Goal: Transaction & Acquisition: Purchase product/service

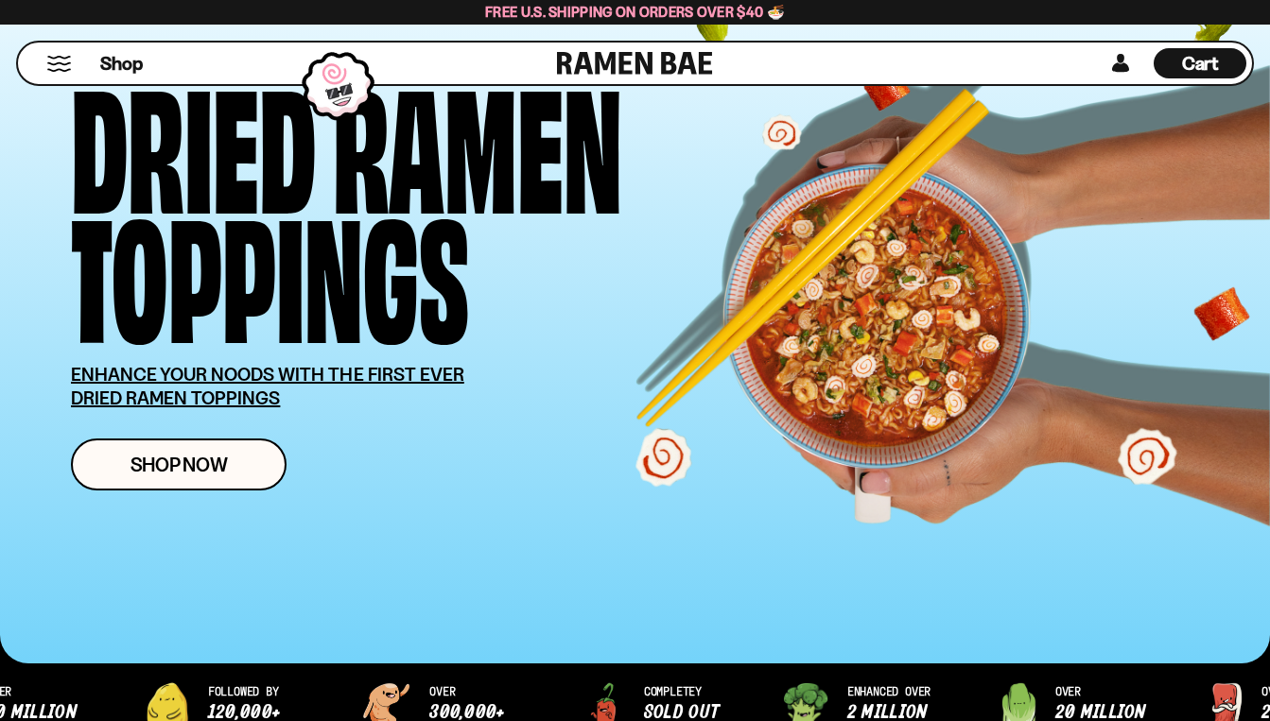
scroll to position [149, 0]
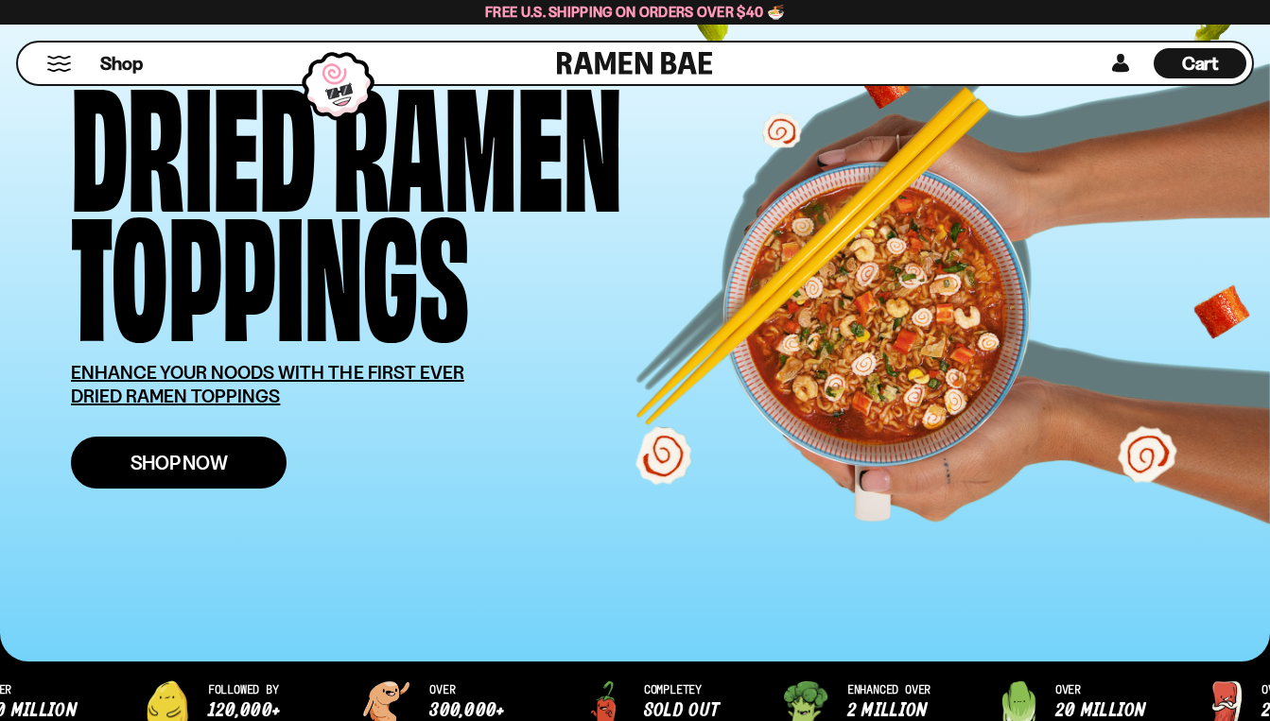
click at [214, 467] on span "Shop Now" at bounding box center [178, 463] width 97 height 20
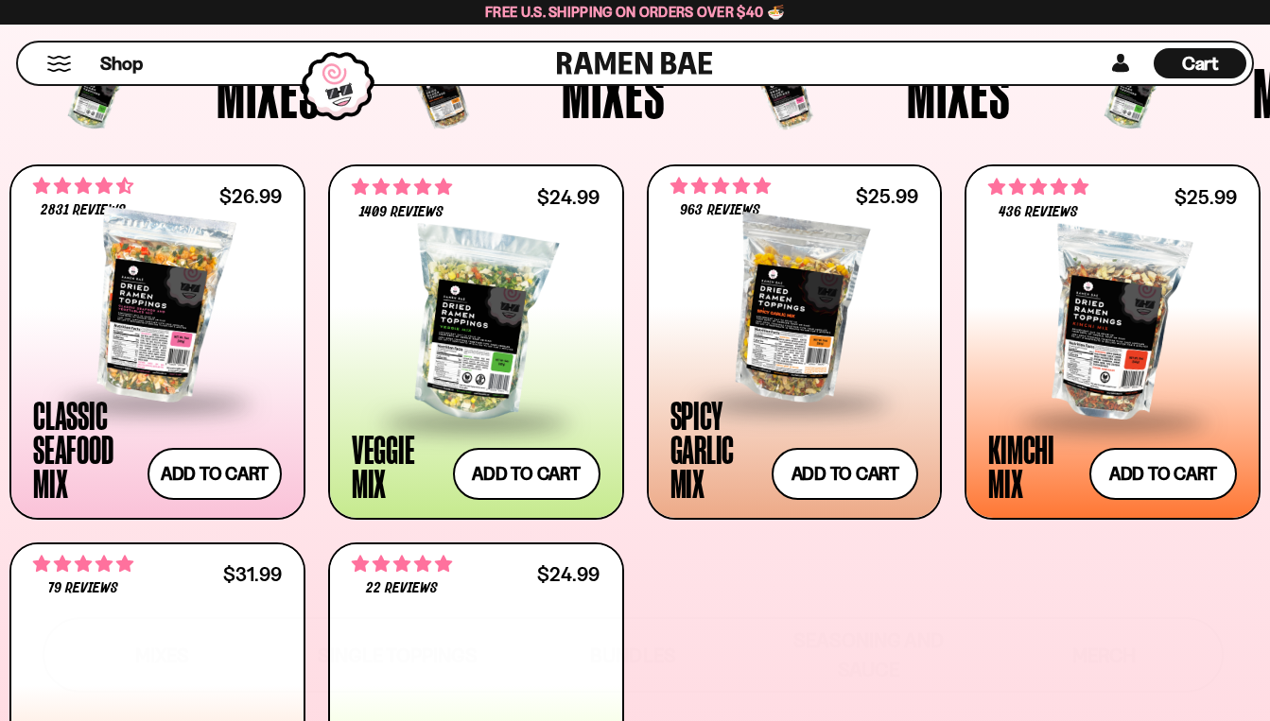
scroll to position [660, 0]
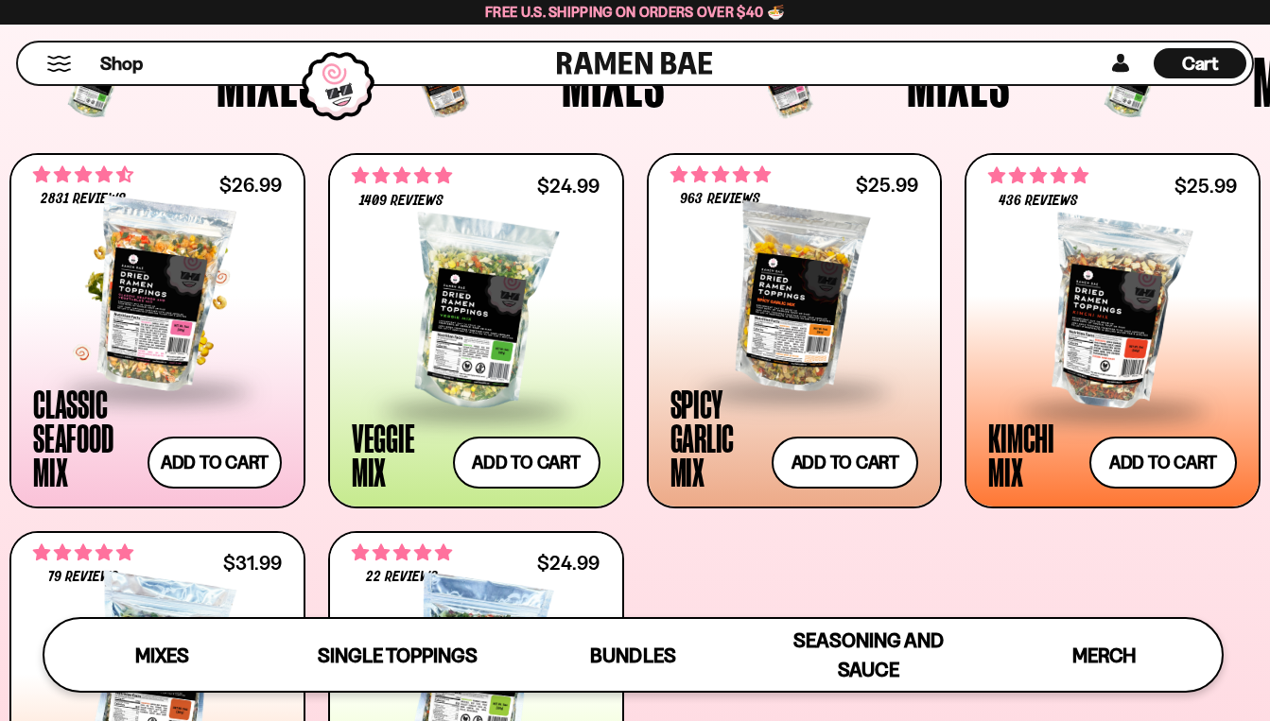
click at [173, 328] on div at bounding box center [157, 294] width 249 height 189
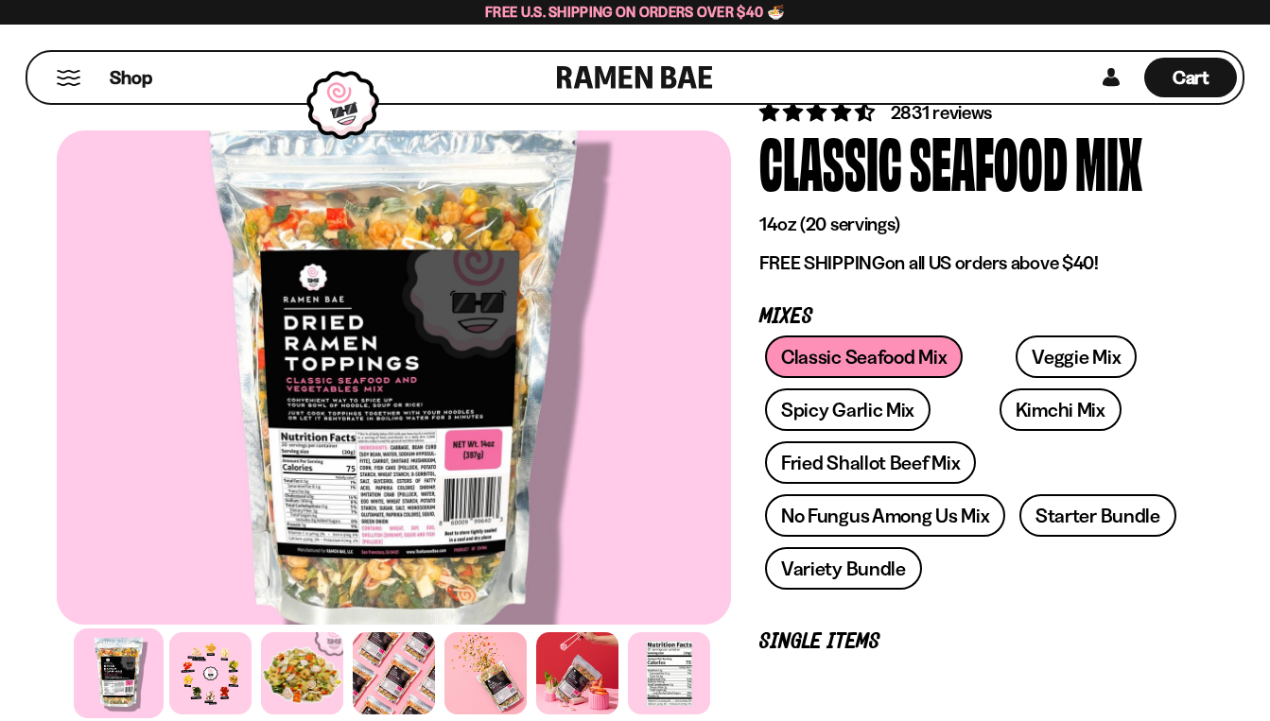
scroll to position [132, 0]
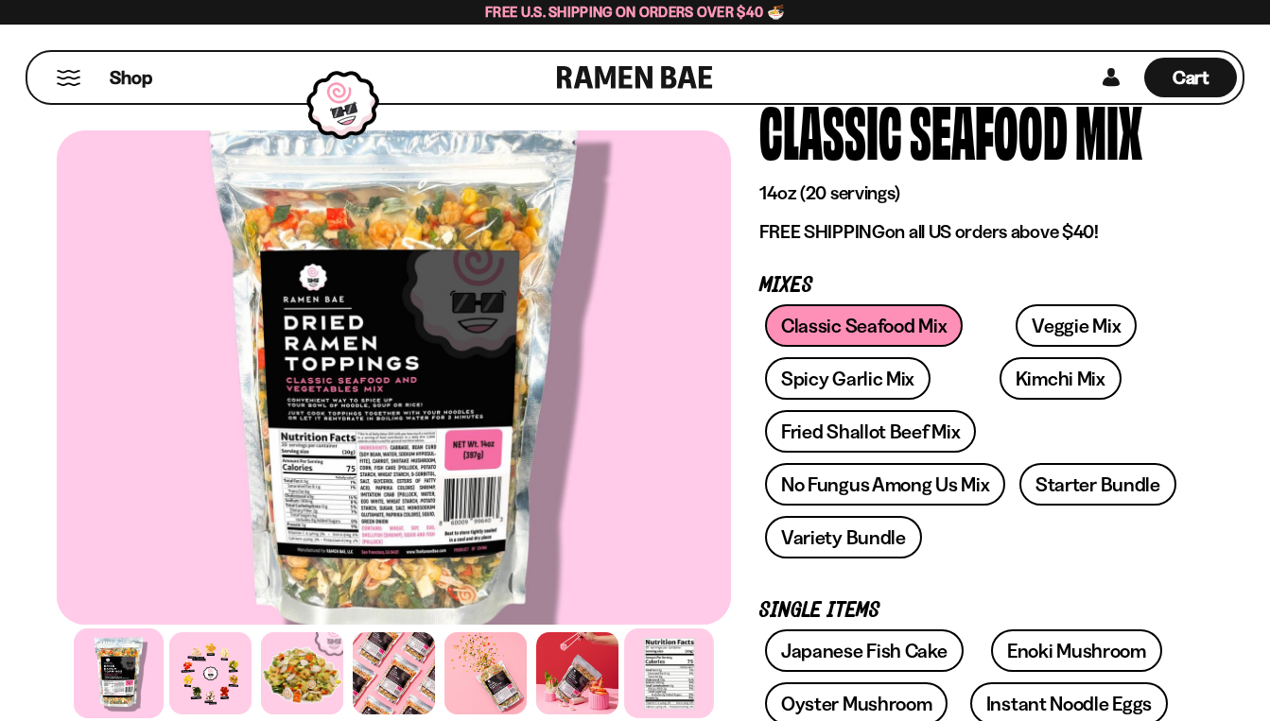
click at [655, 652] on div at bounding box center [669, 674] width 90 height 90
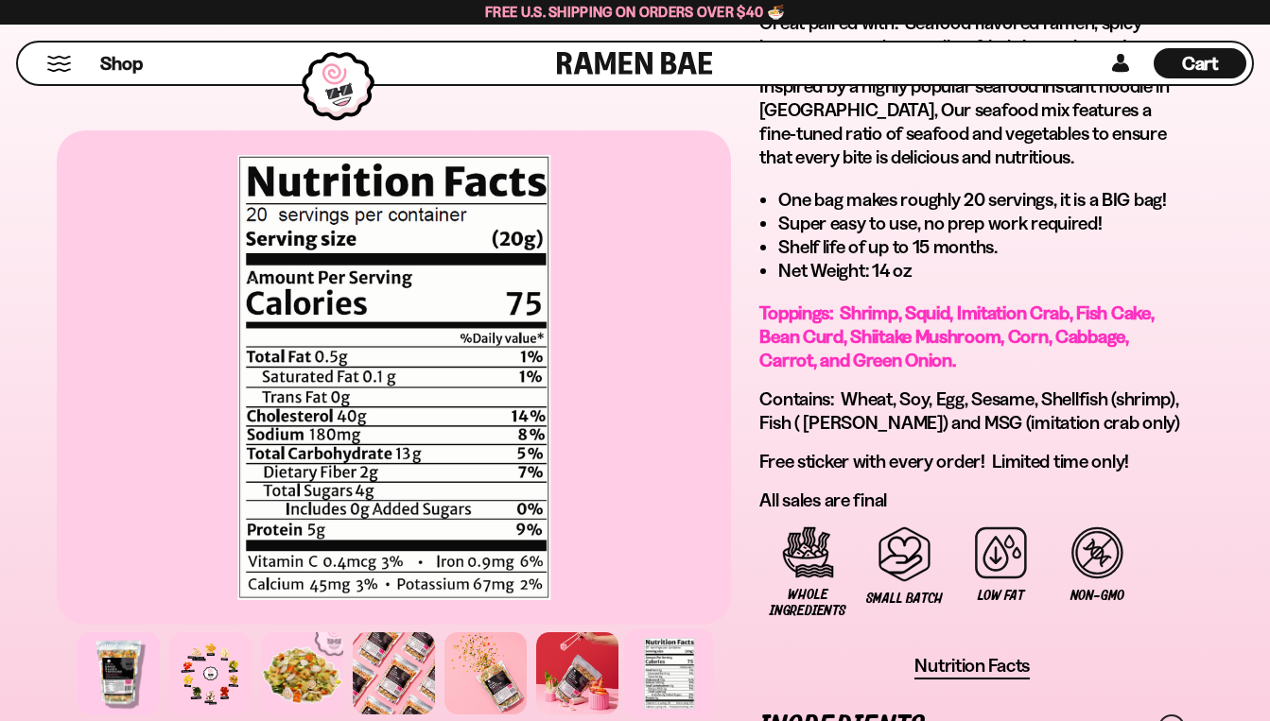
scroll to position [1304, 0]
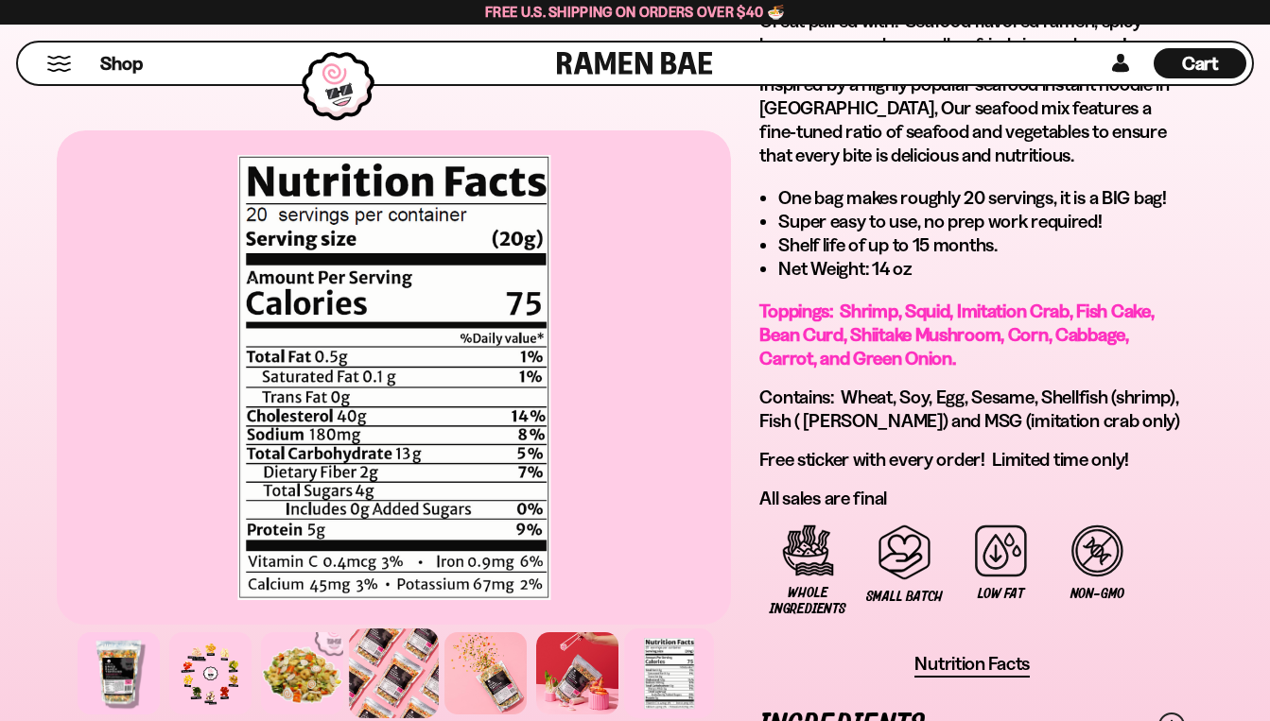
click at [384, 666] on div at bounding box center [394, 674] width 90 height 90
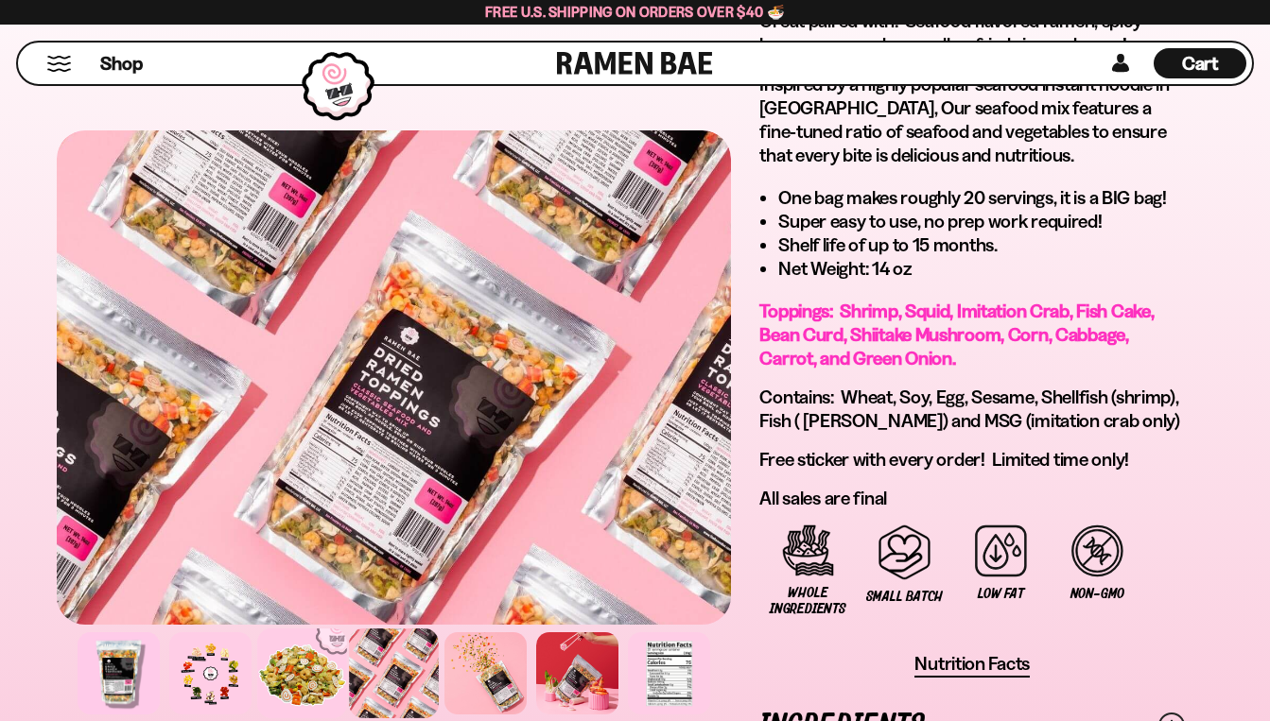
click at [341, 668] on div at bounding box center [302, 674] width 90 height 90
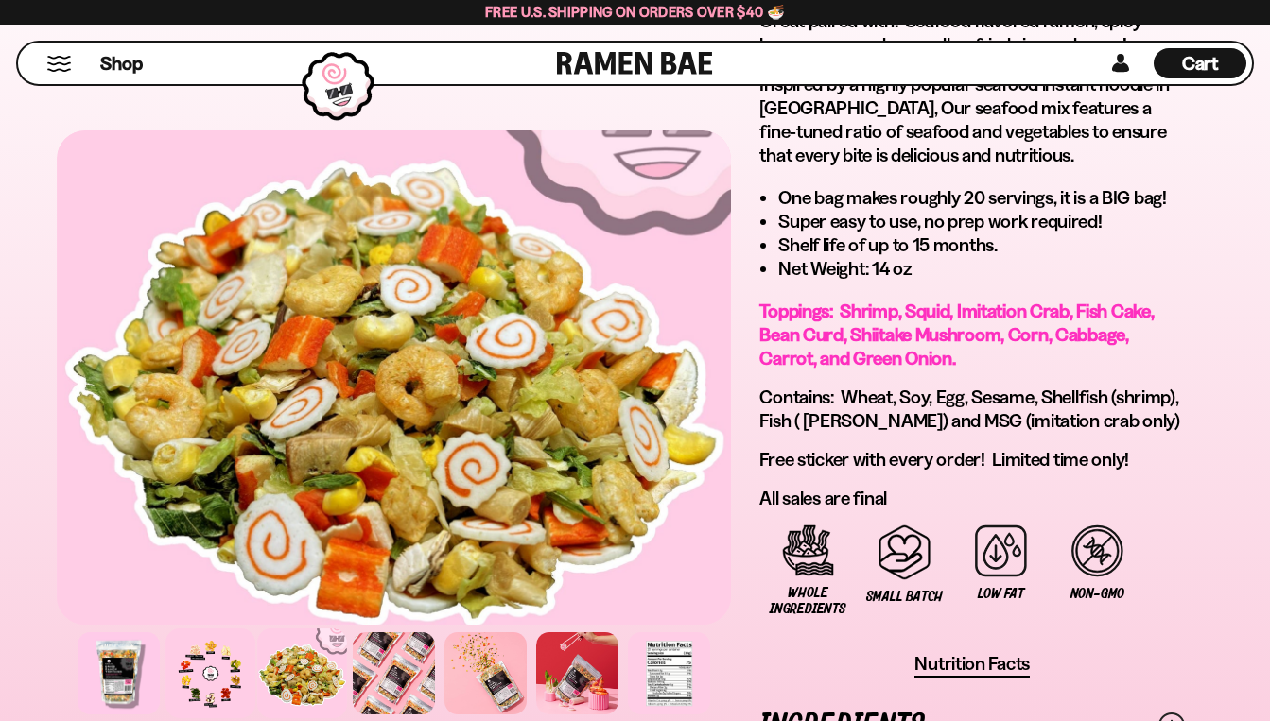
click at [243, 669] on div at bounding box center [210, 674] width 90 height 90
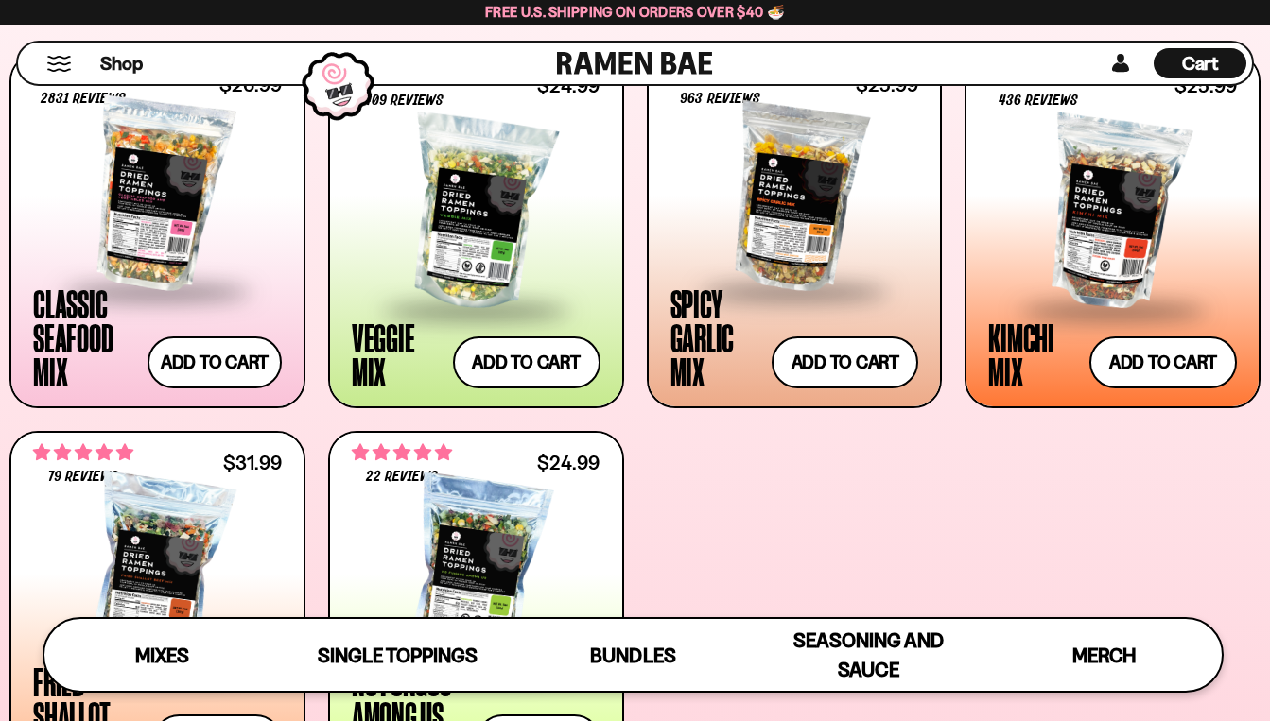
scroll to position [761, 0]
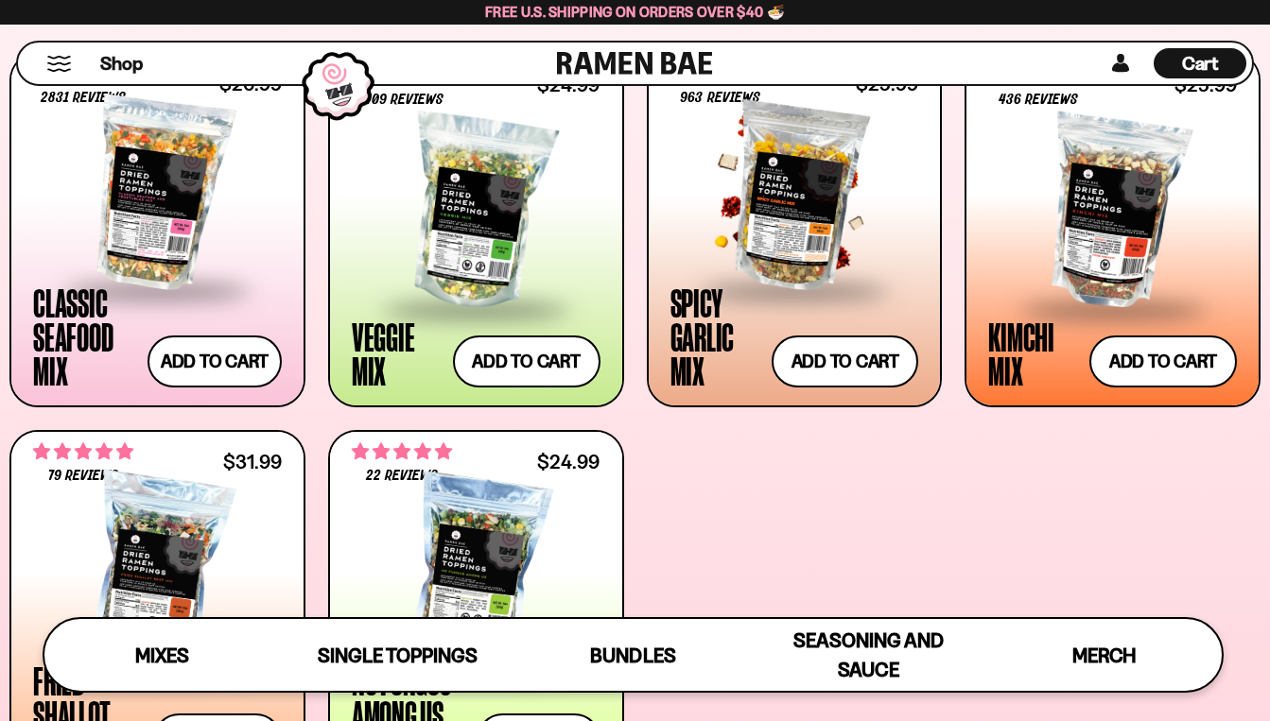
click at [776, 230] on div at bounding box center [794, 193] width 249 height 189
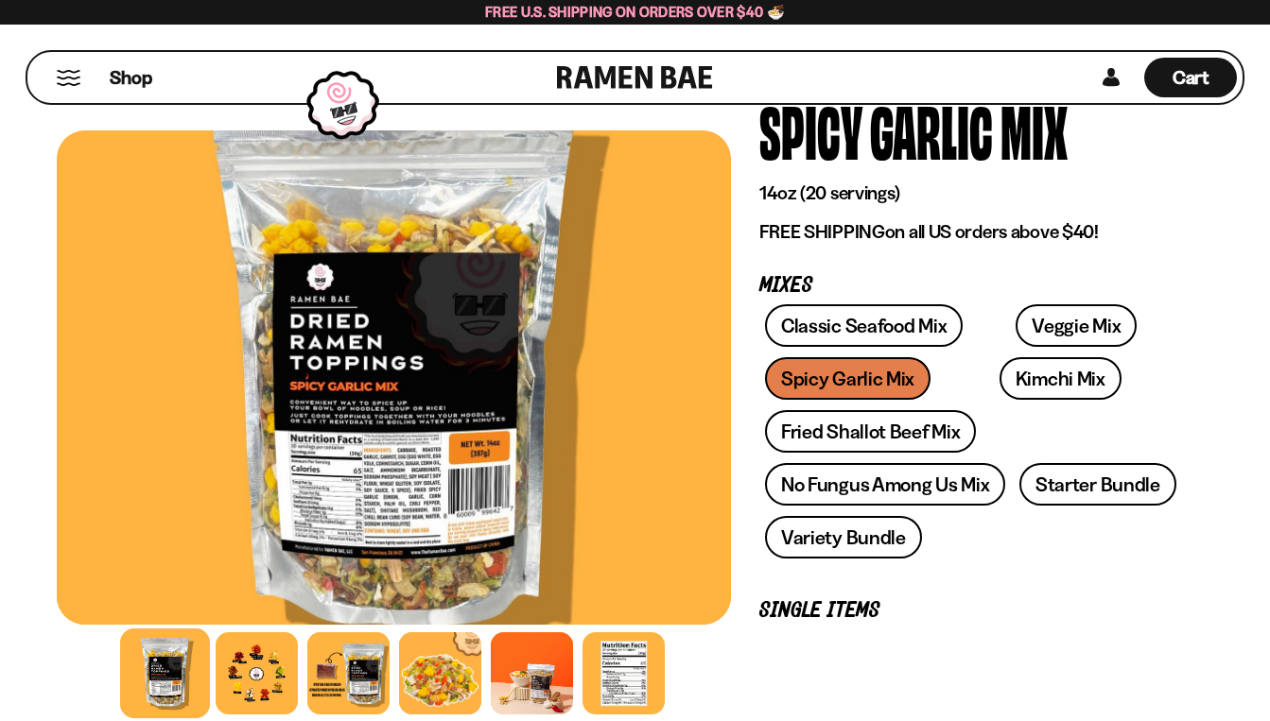
scroll to position [139, 0]
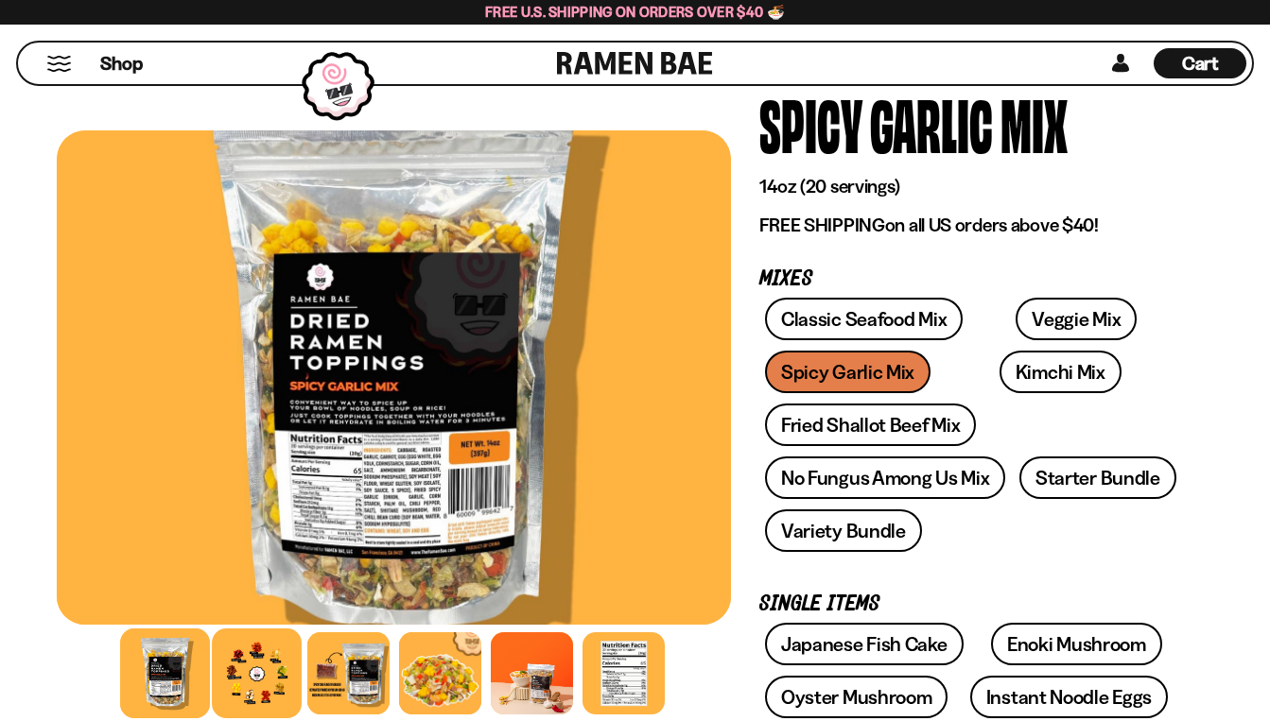
click at [239, 682] on div at bounding box center [257, 674] width 90 height 90
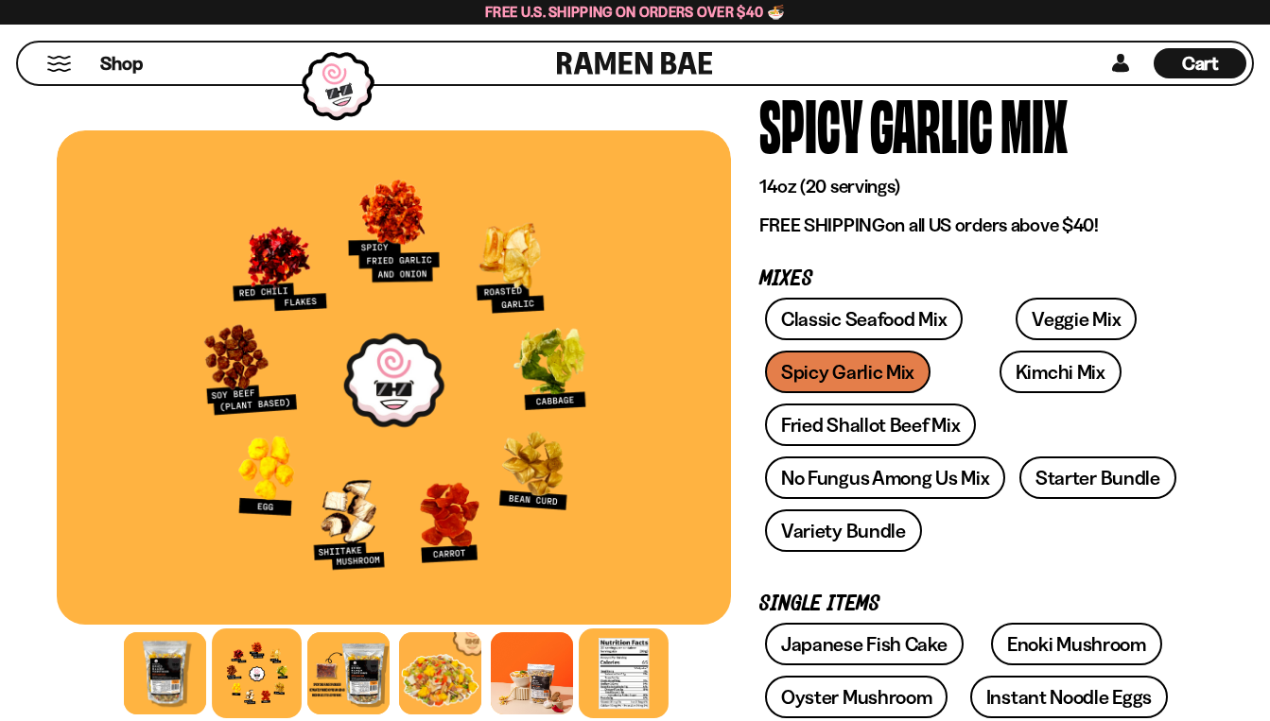
click at [643, 667] on div at bounding box center [624, 674] width 90 height 90
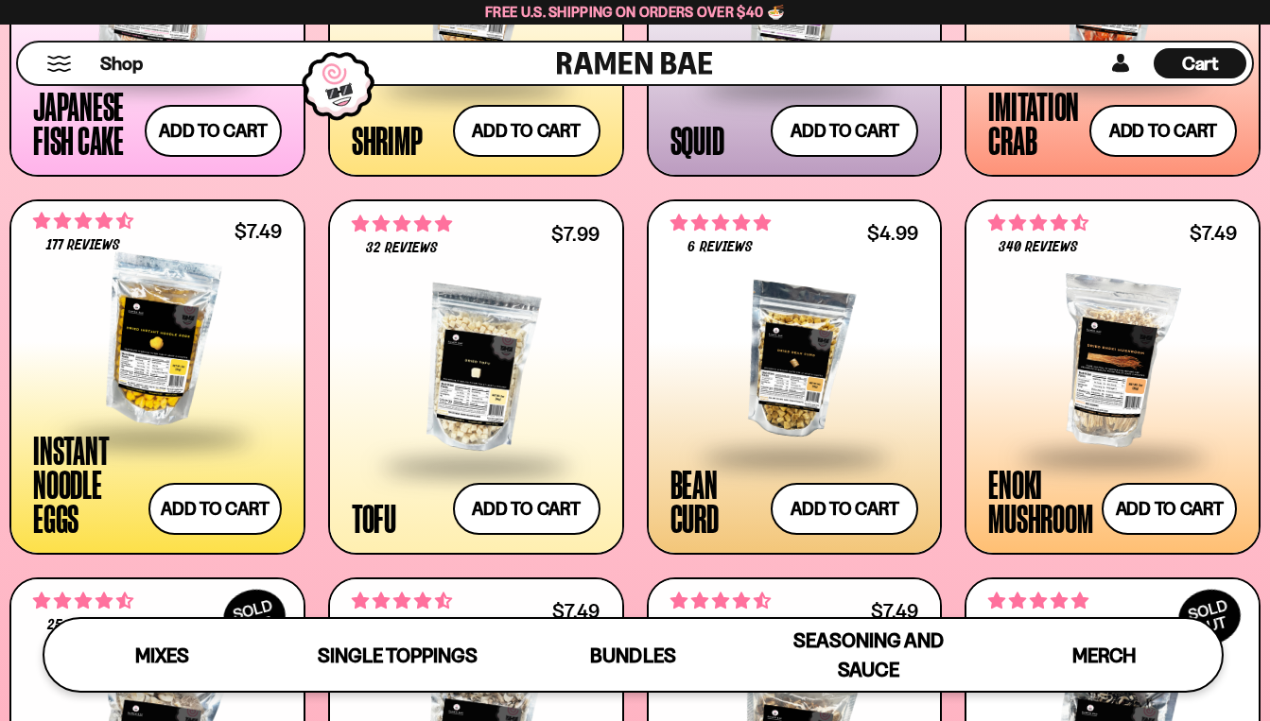
scroll to position [1918, 0]
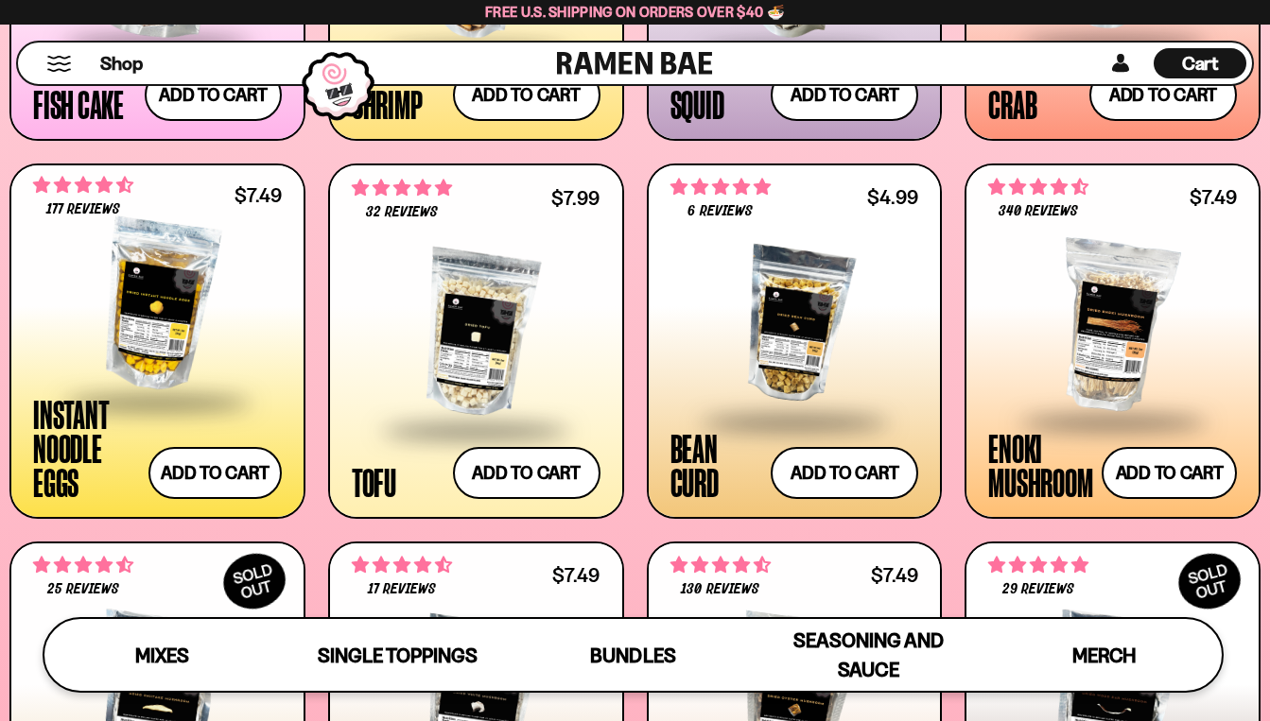
click at [184, 345] on div at bounding box center [157, 305] width 249 height 189
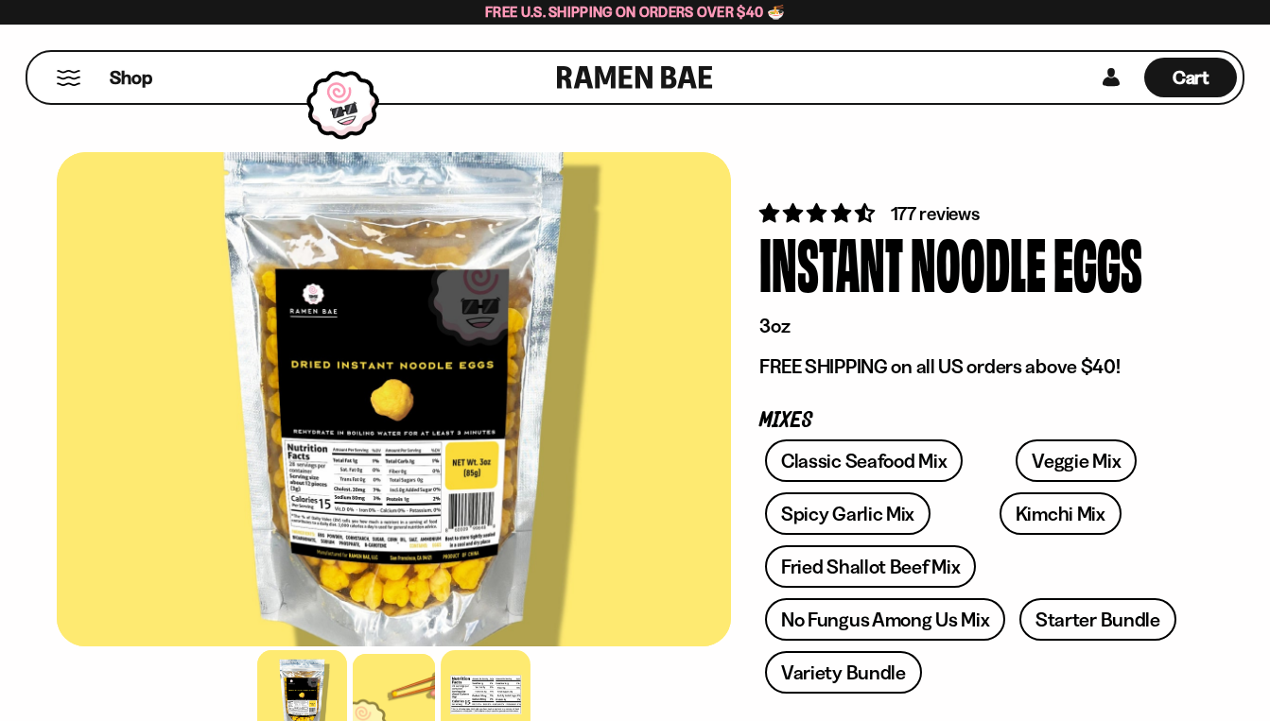
click at [510, 678] on div at bounding box center [486, 695] width 90 height 90
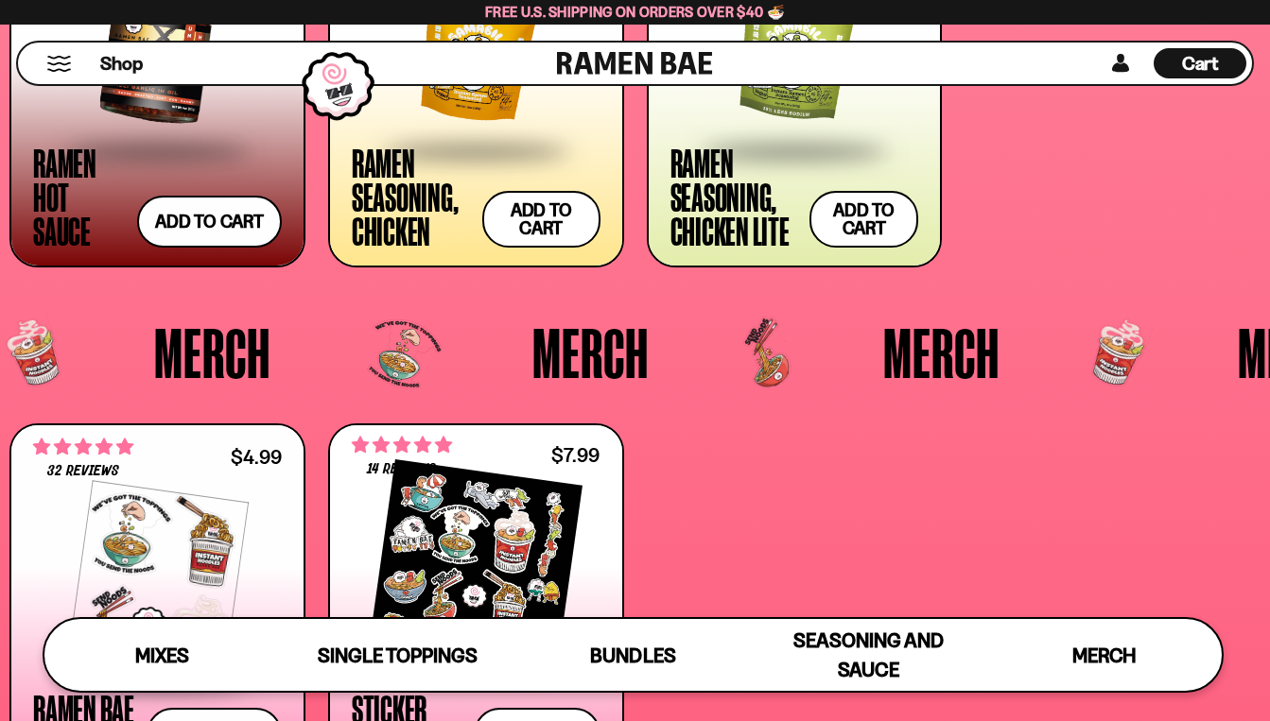
scroll to position [4333, 0]
